Goal: Information Seeking & Learning: Learn about a topic

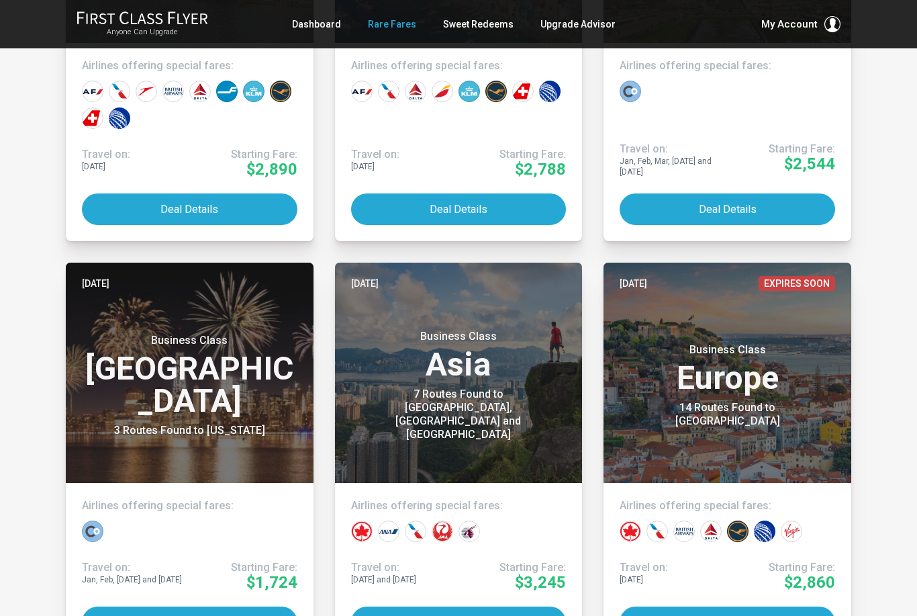
scroll to position [524, 0]
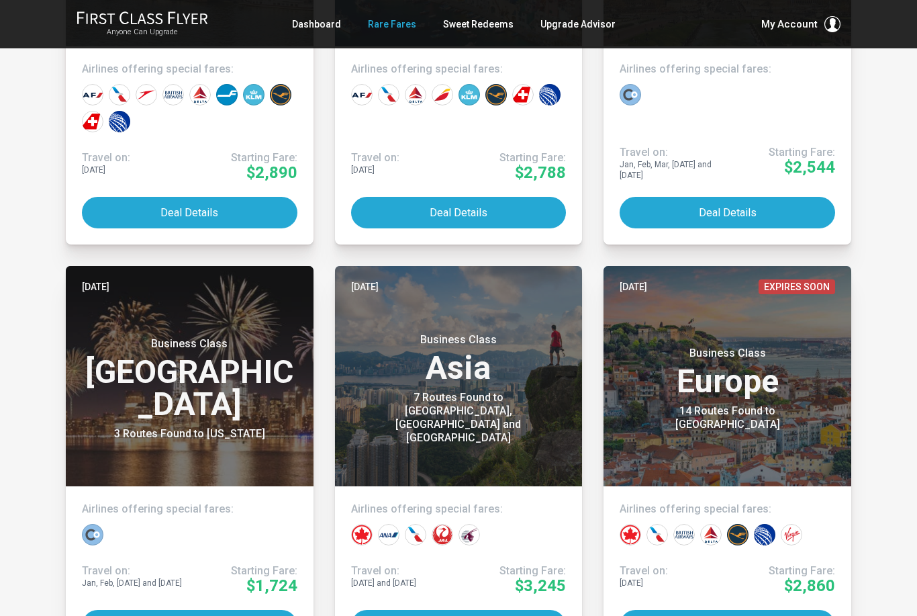
click at [731, 127] on link "Contact Us" at bounding box center [756, 132] width 141 height 10
click at [739, 113] on link "Membership" at bounding box center [756, 118] width 141 height 10
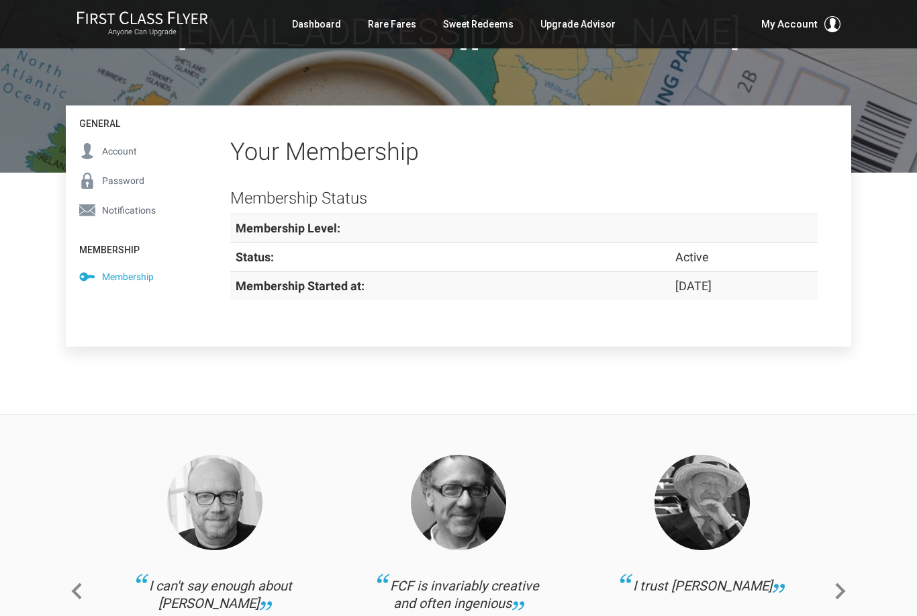
scroll to position [128, 0]
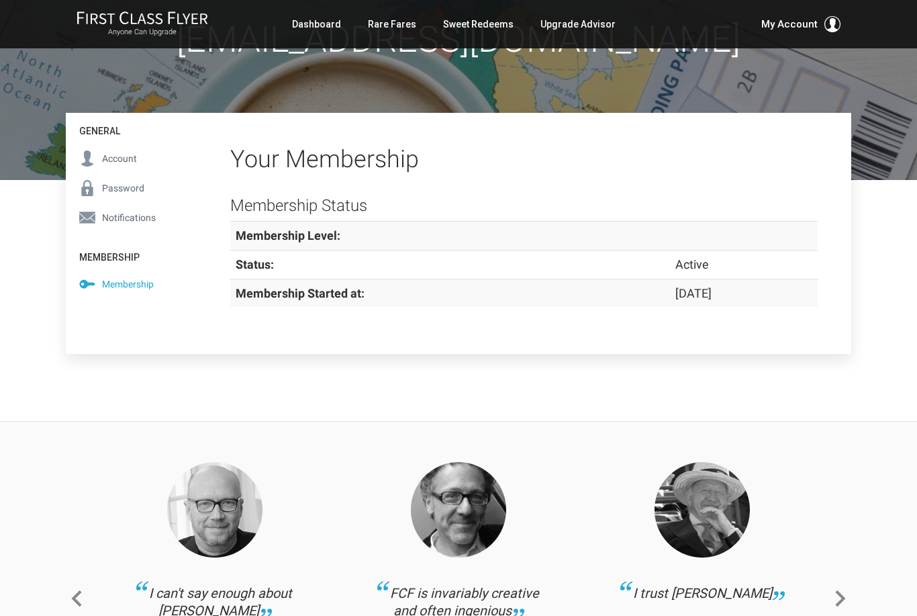
click at [126, 153] on span "Account" at bounding box center [119, 158] width 35 height 15
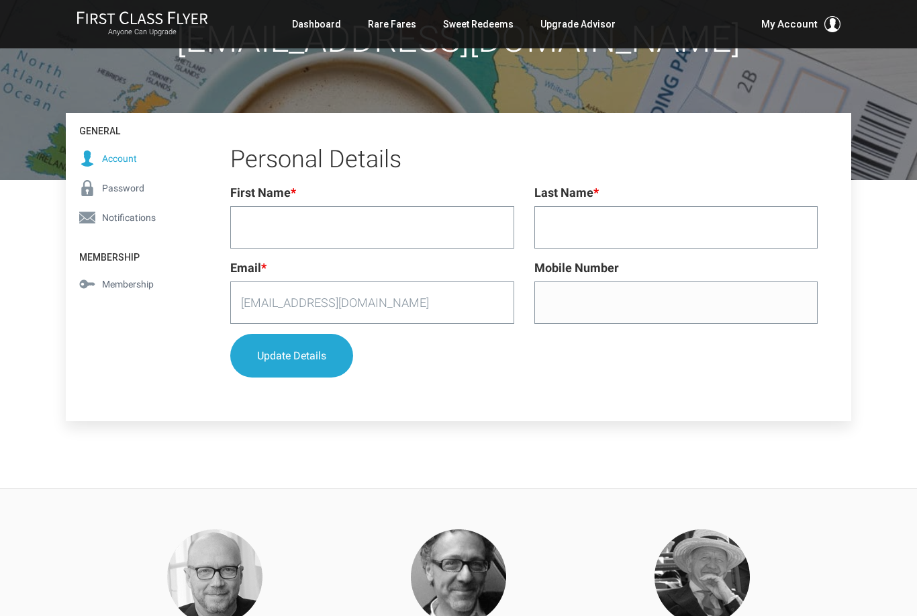
click at [134, 189] on span "Password" at bounding box center [123, 188] width 42 height 15
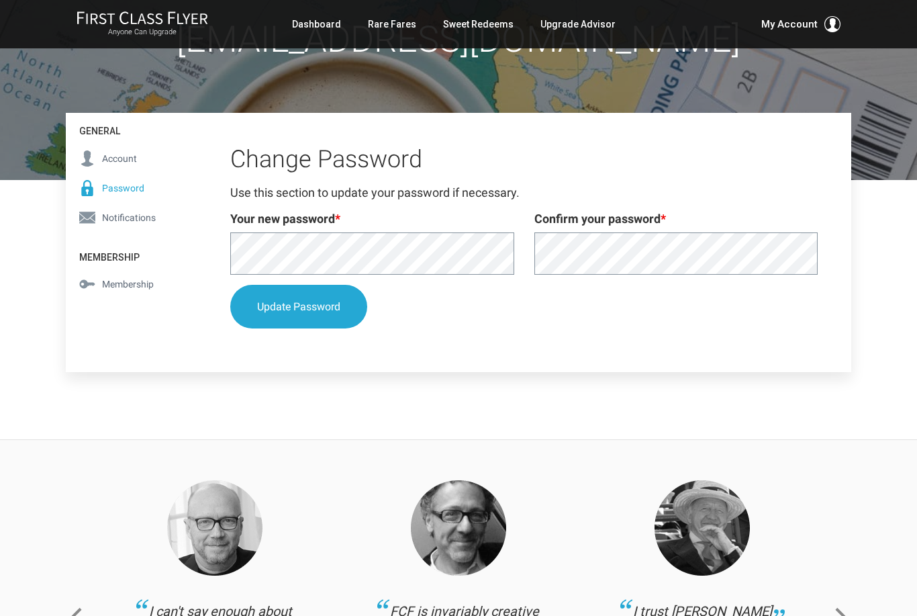
click at [127, 213] on span "Notifications" at bounding box center [129, 217] width 54 height 15
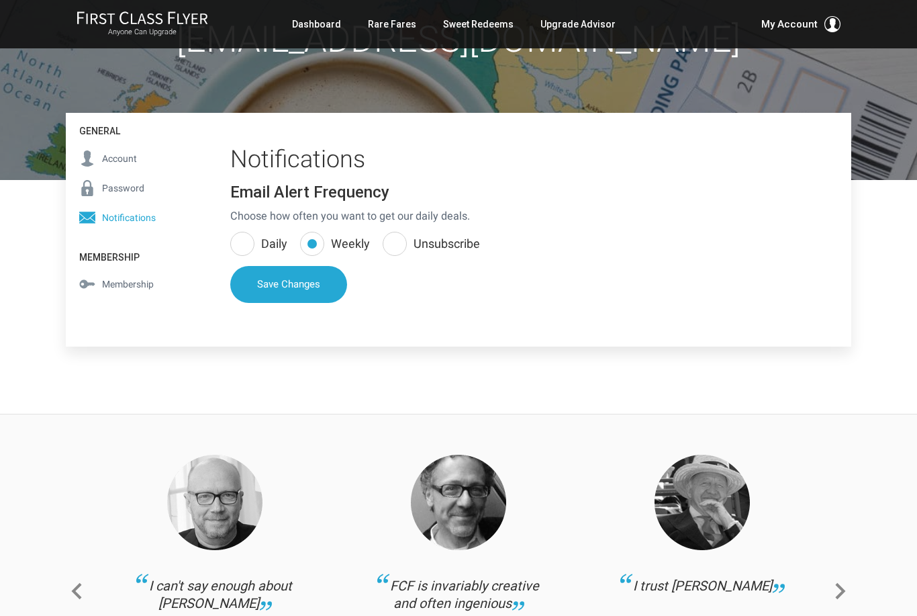
click at [131, 287] on span "Membership" at bounding box center [128, 284] width 52 height 15
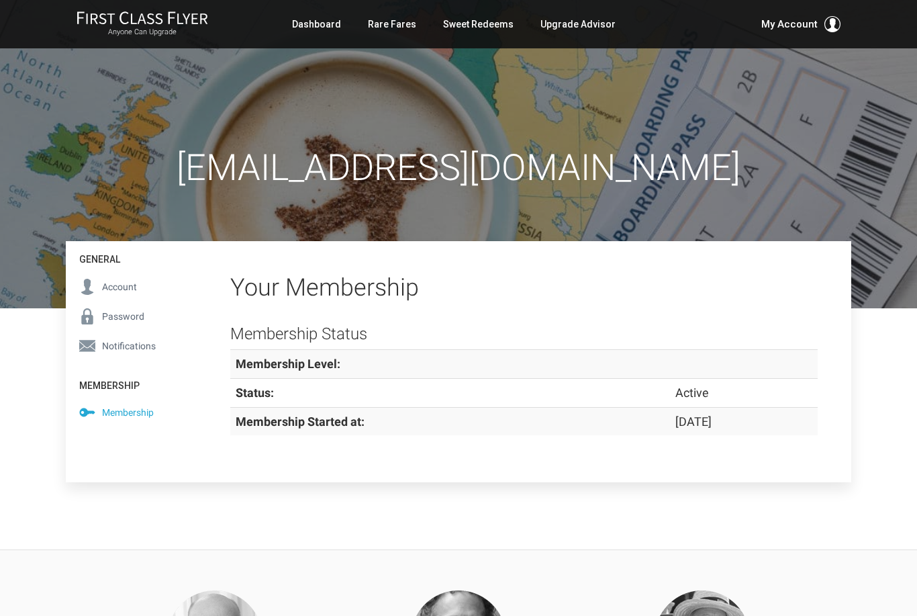
click at [409, 23] on link "Rare Fares" at bounding box center [392, 24] width 48 height 24
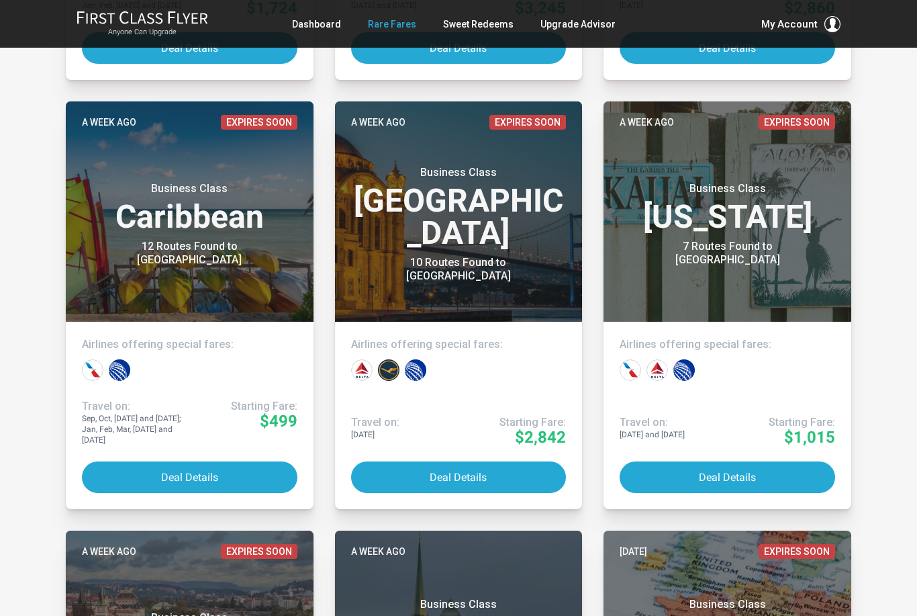
scroll to position [1102, 0]
click at [737, 477] on button "Deal Details" at bounding box center [728, 477] width 216 height 32
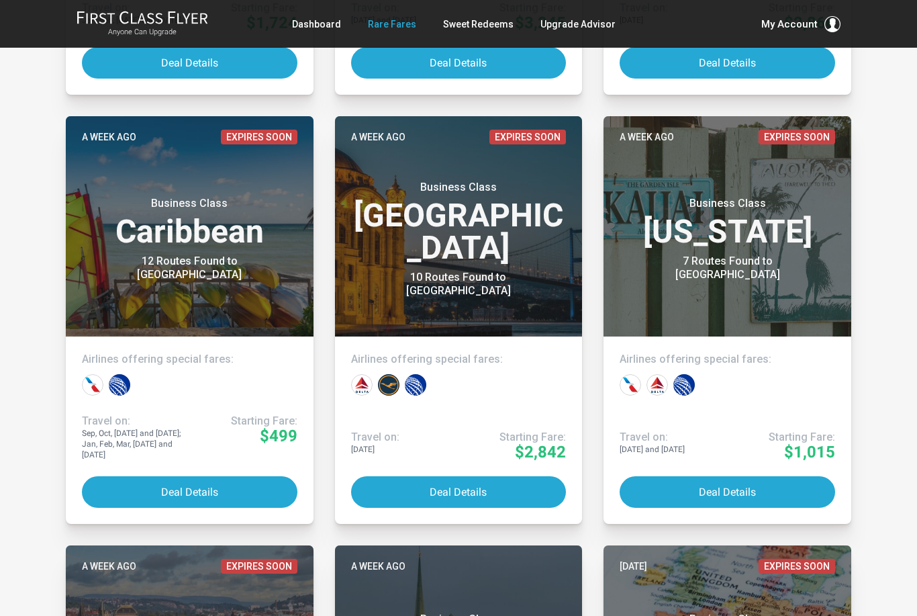
scroll to position [1087, 0]
click at [180, 491] on button "Deal Details" at bounding box center [190, 492] width 216 height 32
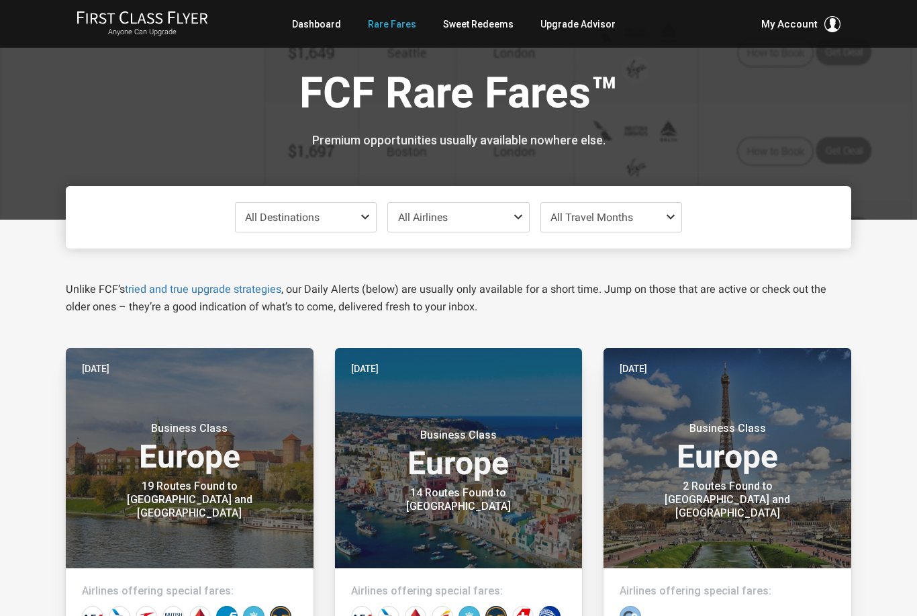
scroll to position [0, 0]
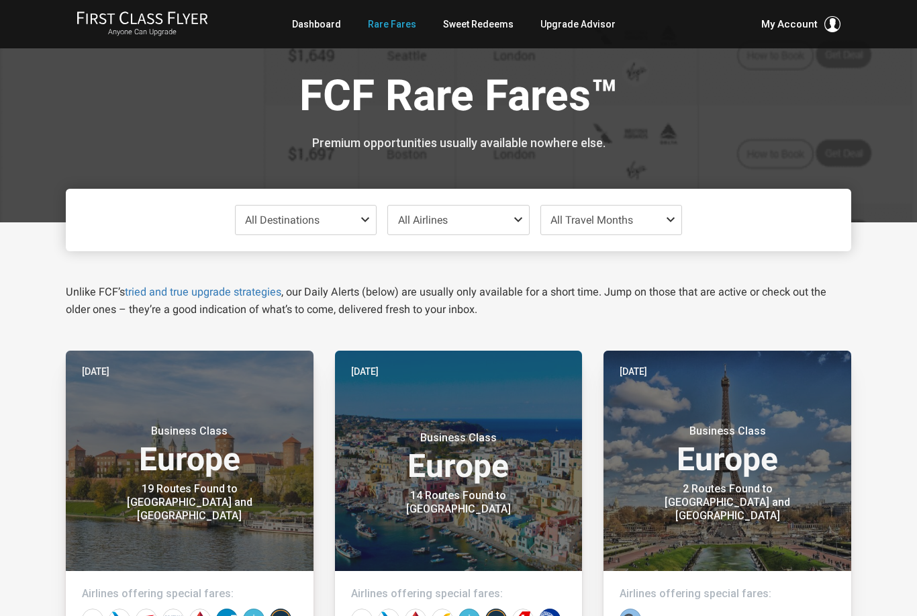
click at [727, 127] on link "Contact Us" at bounding box center [756, 132] width 141 height 10
click at [720, 113] on link "Membership" at bounding box center [756, 118] width 141 height 10
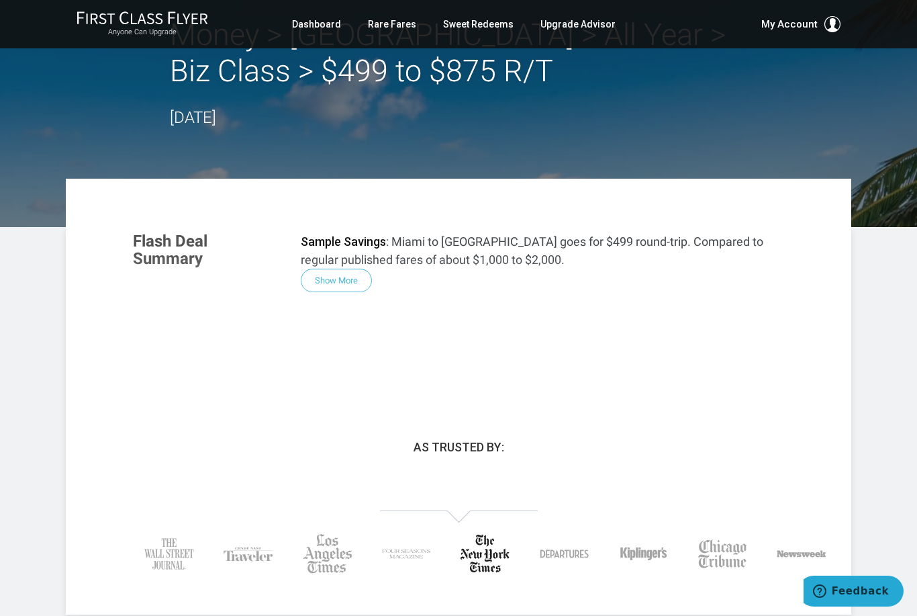
scroll to position [52, 0]
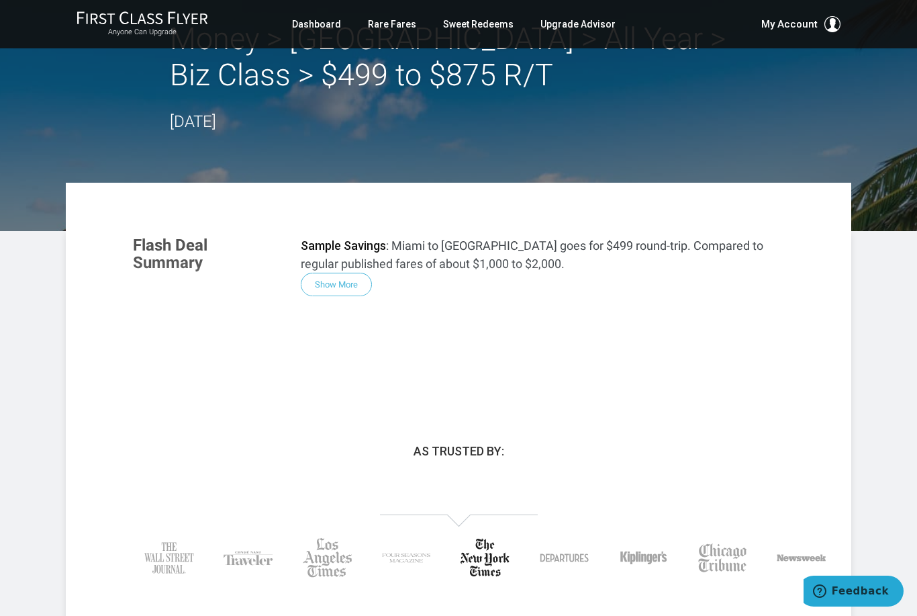
click at [322, 19] on link "Dashboard" at bounding box center [316, 24] width 49 height 24
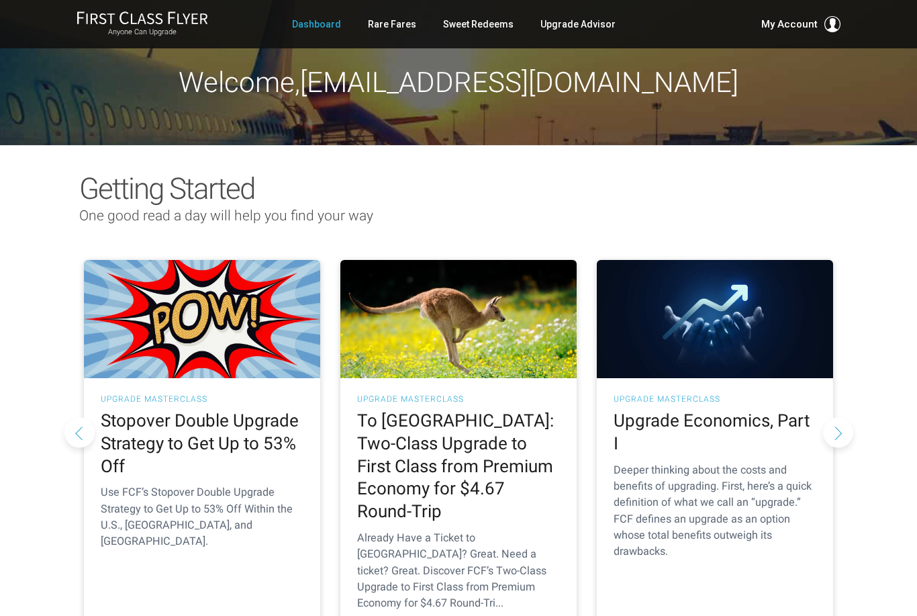
click at [389, 19] on link "Rare Fares" at bounding box center [392, 24] width 48 height 24
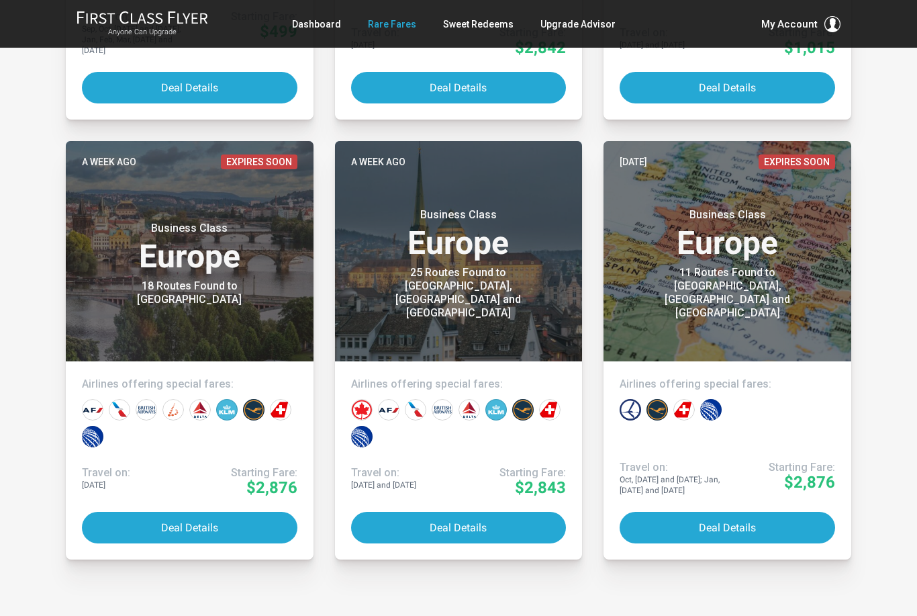
scroll to position [1491, 0]
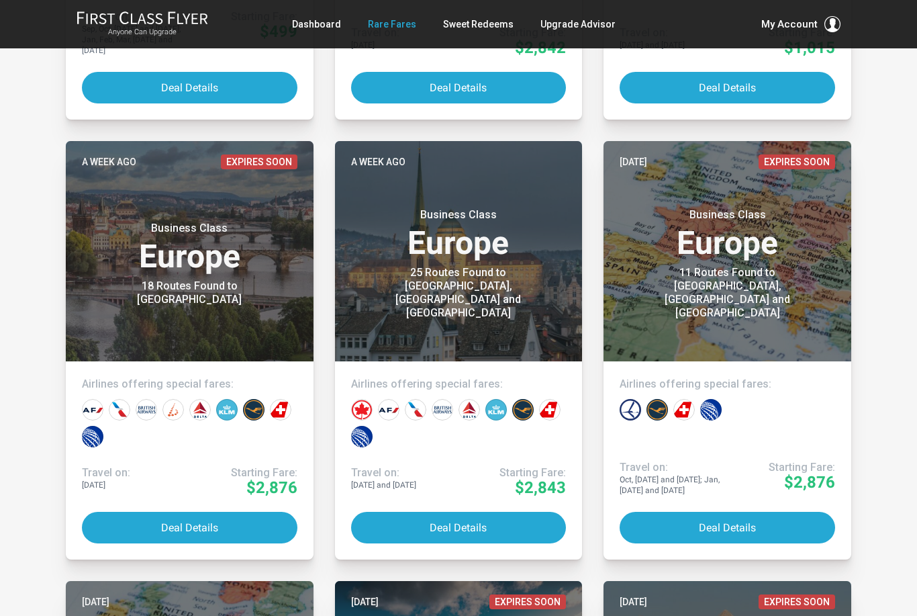
click at [454, 526] on button "Deal Details" at bounding box center [459, 528] width 216 height 32
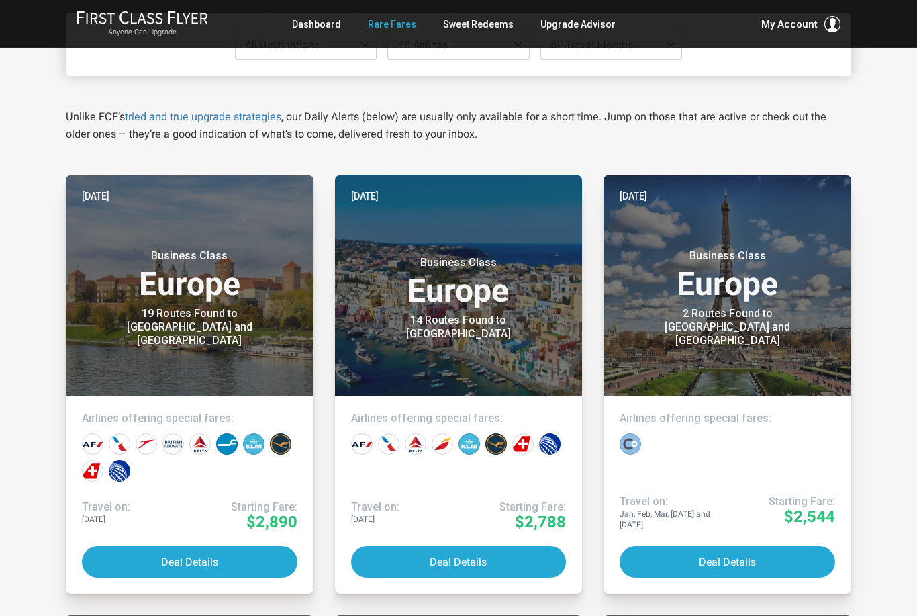
scroll to position [179, 0]
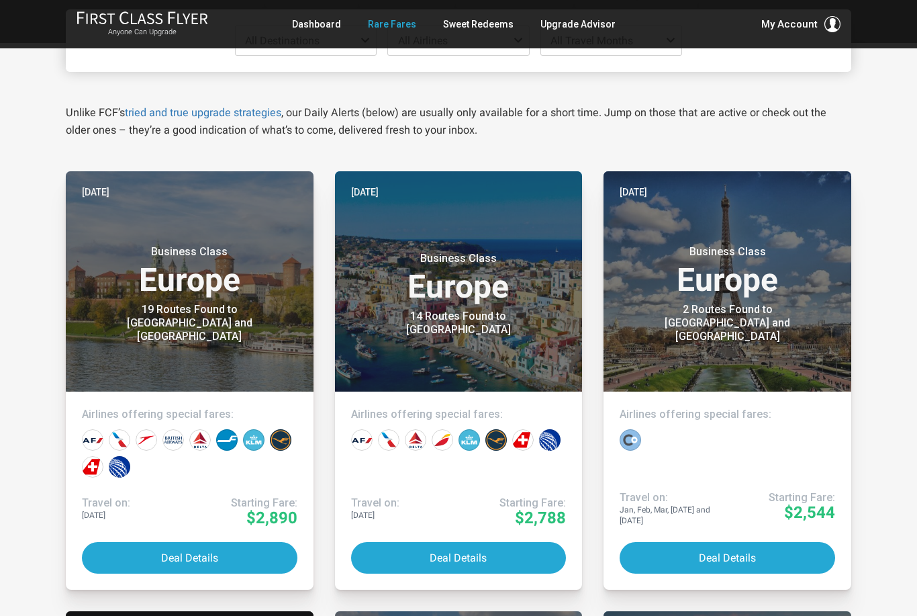
click at [185, 561] on button "Deal Details" at bounding box center [190, 558] width 216 height 32
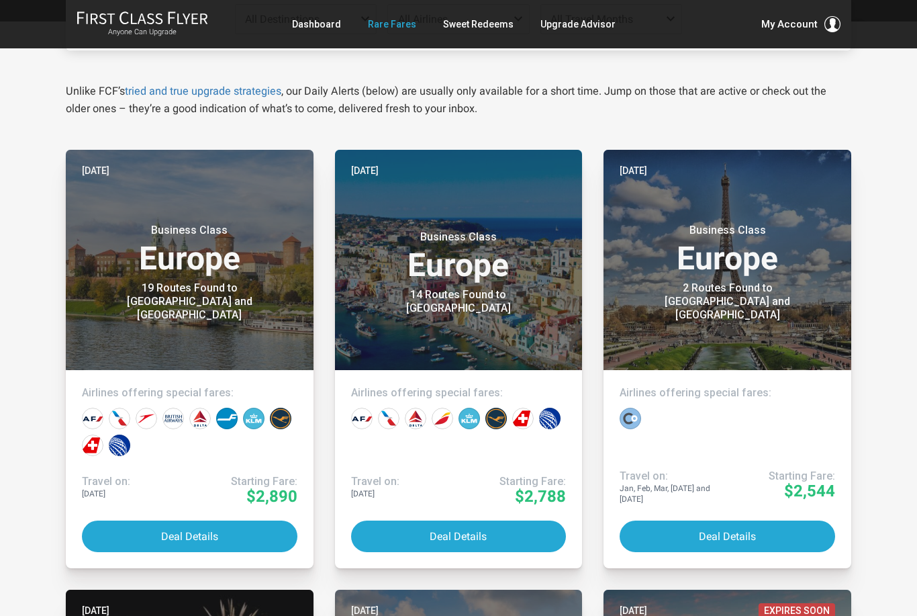
click at [479, 26] on link "Sweet Redeems" at bounding box center [478, 24] width 70 height 24
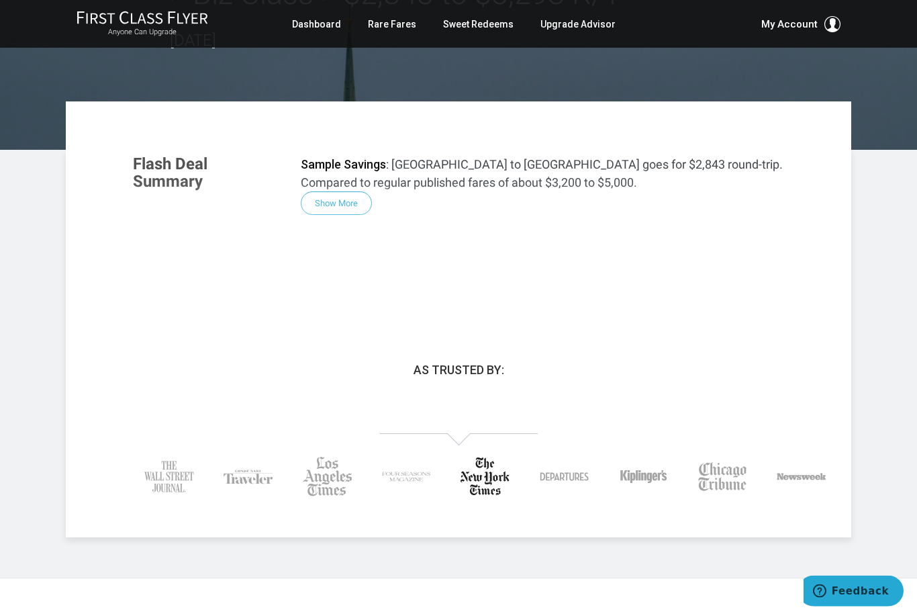
scroll to position [133, 0]
click at [350, 197] on div "Flash Deal Summary Sample Savings : Chicago to Geneva goes for $2,843 round-tri…" at bounding box center [459, 226] width 678 height 168
click at [346, 204] on div "Flash Deal Summary Sample Savings : Chicago to Geneva goes for $2,843 round-tri…" at bounding box center [459, 226] width 678 height 168
click at [346, 203] on div "Flash Deal Summary Sample Savings : Chicago to Geneva goes for $2,843 round-tri…" at bounding box center [459, 226] width 678 height 168
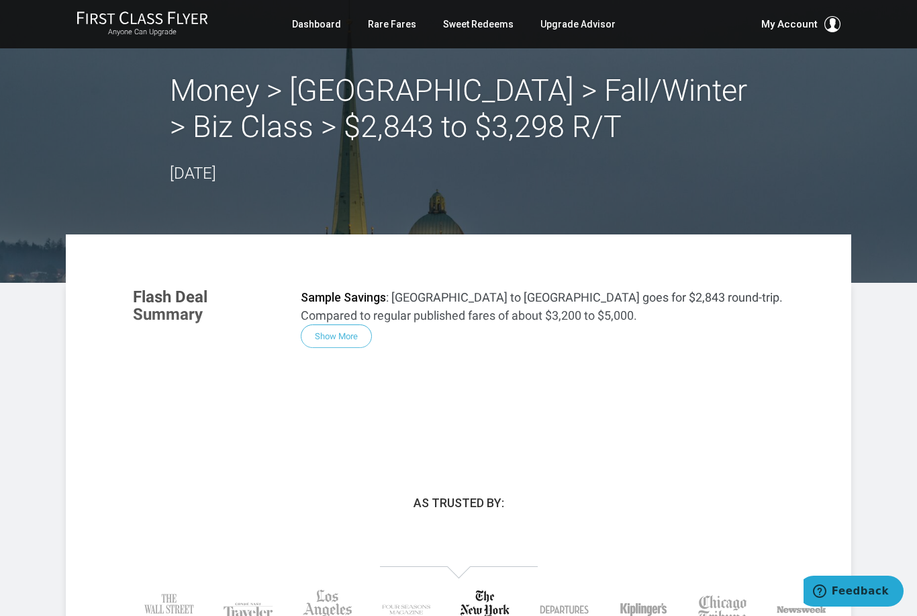
click at [342, 330] on div "Flash Deal Summary Sample Savings : Chicago to Geneva goes for $2,843 round-tri…" at bounding box center [459, 359] width 678 height 168
click at [41, 130] on header "Money > Switzerland > Fall/Winter > Biz Class > $2,843 to $3,298 R/T August 11,…" at bounding box center [458, 141] width 917 height 283
click at [367, 335] on div "Flash Deal Summary Sample Savings : Chicago to Geneva goes for $2,843 round-tri…" at bounding box center [459, 359] width 678 height 168
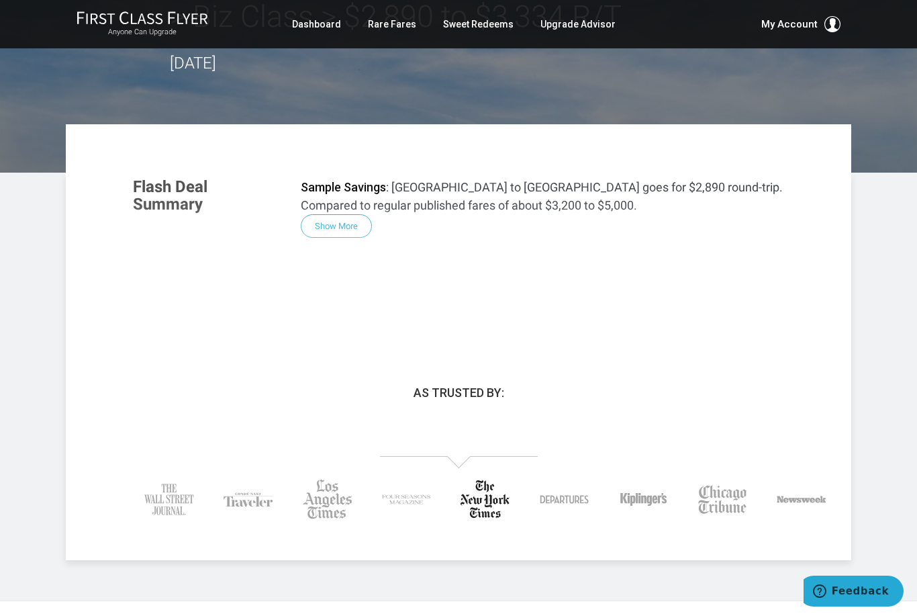
scroll to position [115, 0]
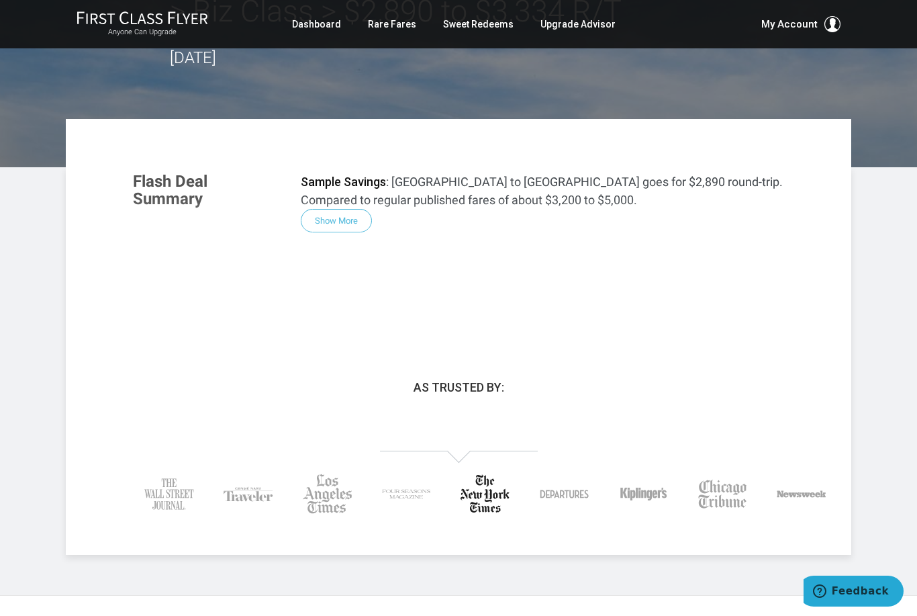
click at [346, 223] on div "Flash Deal Summary Sample Savings : [GEOGRAPHIC_DATA] to [GEOGRAPHIC_DATA] goes…" at bounding box center [459, 243] width 678 height 168
click at [334, 222] on div "Flash Deal Summary Sample Savings : [GEOGRAPHIC_DATA] to [GEOGRAPHIC_DATA] goes…" at bounding box center [459, 243] width 678 height 168
click at [336, 218] on div "Flash Deal Summary Sample Savings : [GEOGRAPHIC_DATA] to [GEOGRAPHIC_DATA] goes…" at bounding box center [459, 243] width 678 height 168
click at [339, 216] on div "Flash Deal Summary Sample Savings : [GEOGRAPHIC_DATA] to [GEOGRAPHIC_DATA] goes…" at bounding box center [459, 243] width 678 height 168
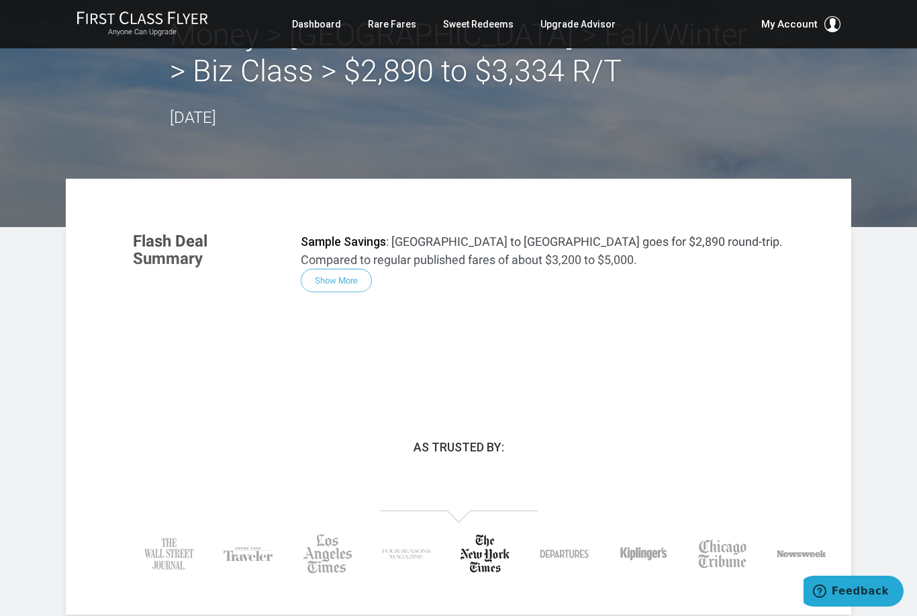
scroll to position [0, 0]
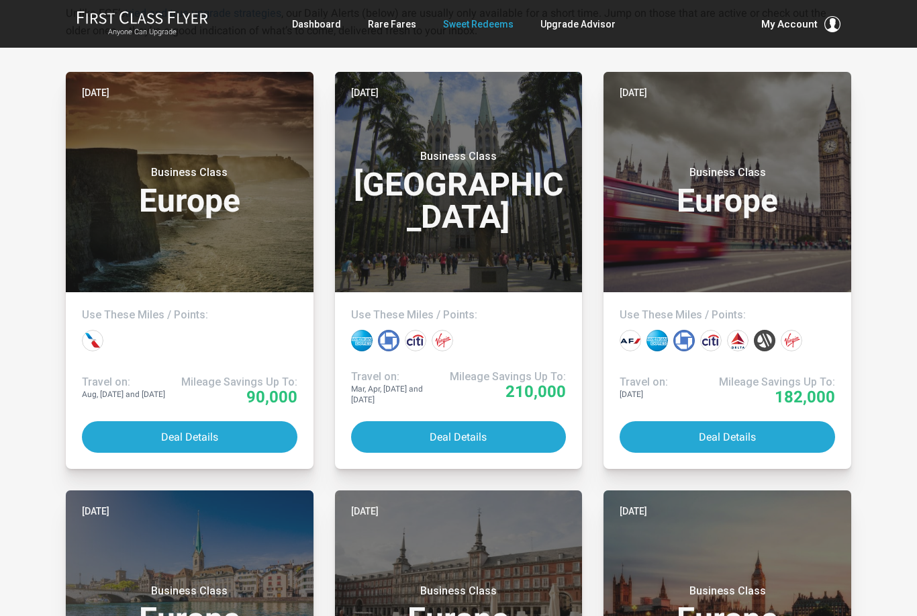
scroll to position [279, 0]
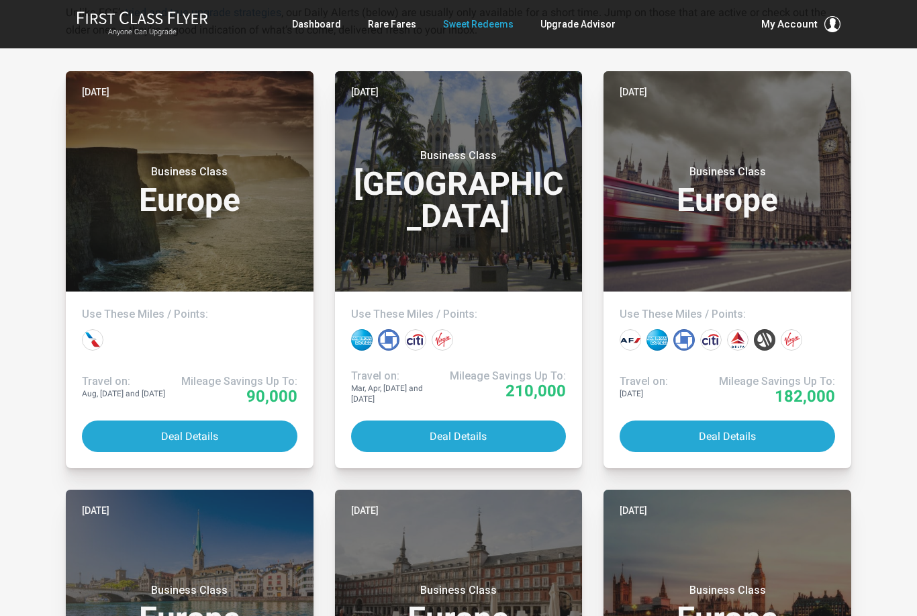
click at [777, 448] on button "Deal Details" at bounding box center [728, 436] width 216 height 32
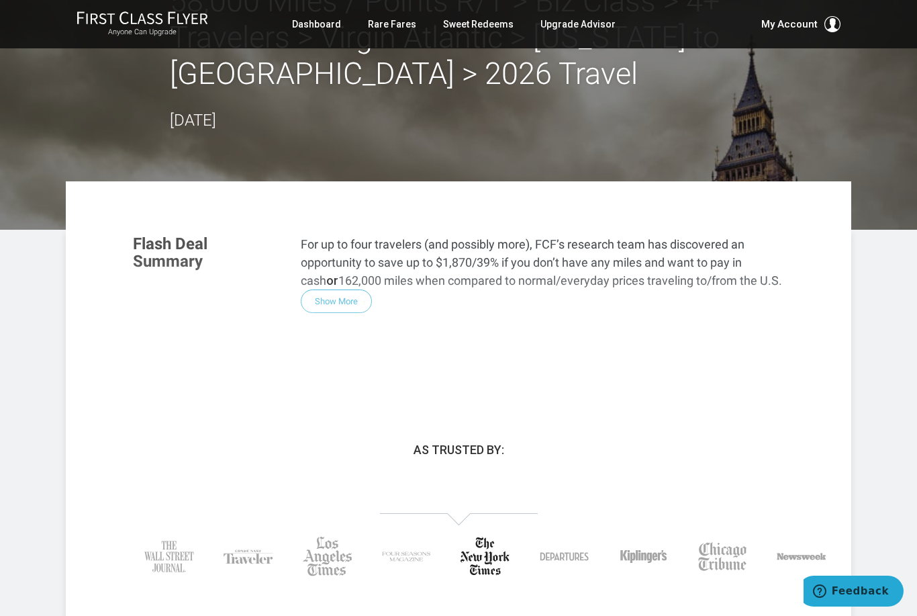
scroll to position [89, 0]
click at [340, 304] on div "Flash Deal Summary For up to four travelers (and possibly more), FCF’s research…" at bounding box center [459, 306] width 678 height 168
click at [343, 304] on div "Flash Deal Summary For up to four travelers (and possibly more), FCF’s research…" at bounding box center [459, 306] width 678 height 168
click at [347, 301] on div "Flash Deal Summary For up to four travelers (and possibly more), FCF’s research…" at bounding box center [459, 306] width 678 height 168
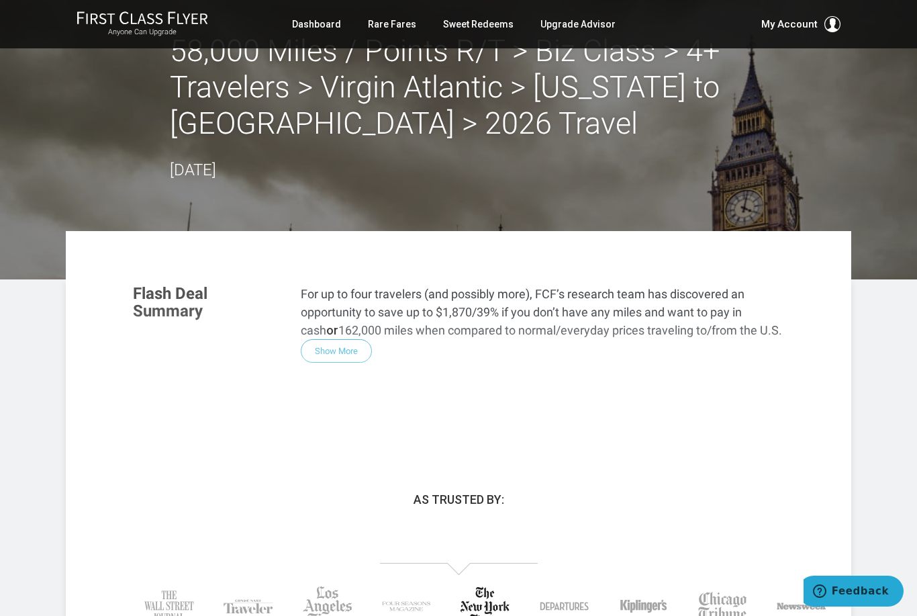
scroll to position [0, 0]
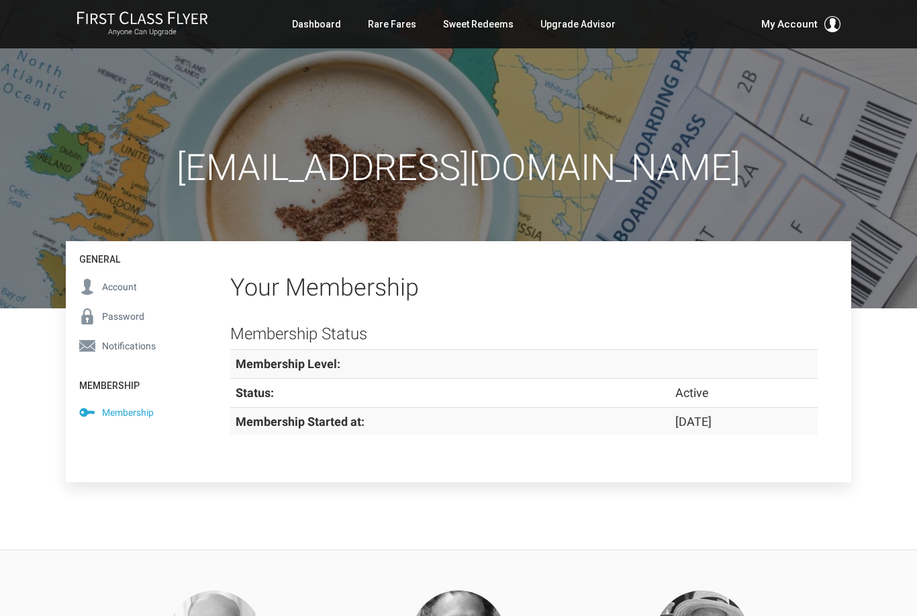
click at [133, 23] on img at bounding box center [143, 18] width 132 height 14
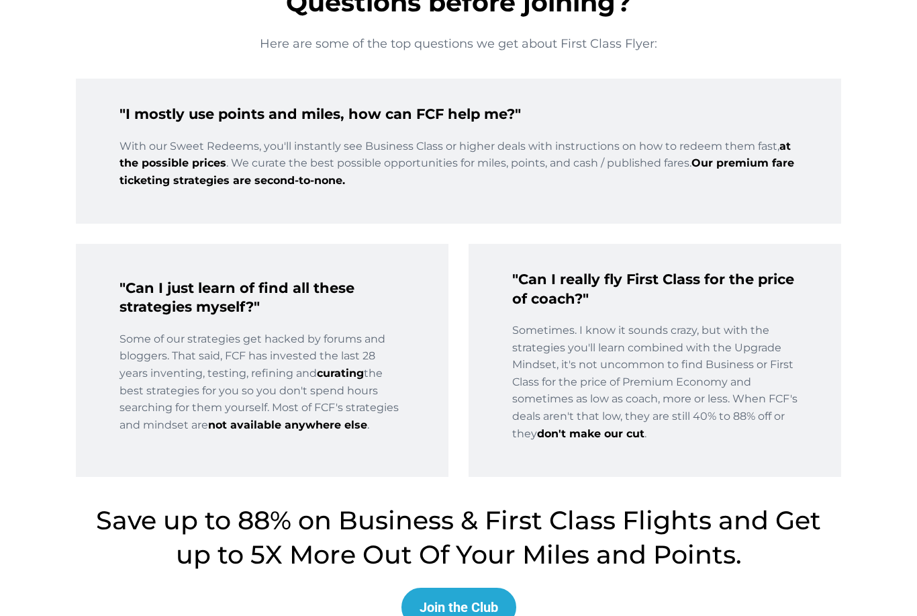
scroll to position [2015, 0]
